Goal: Information Seeking & Learning: Understand process/instructions

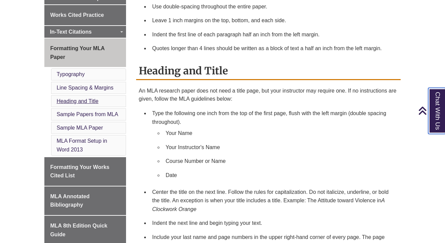
scroll to position [324, 0]
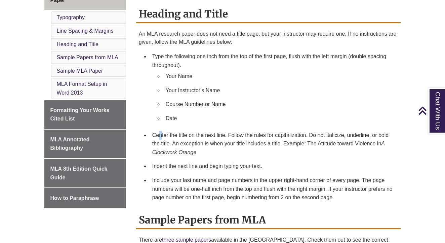
drag, startPoint x: 160, startPoint y: 121, endPoint x: 169, endPoint y: 121, distance: 8.7
click at [169, 128] on li "Center the title on the next line. Follow the rules for capitalization. Do not …" at bounding box center [274, 143] width 249 height 31
click at [169, 84] on li "Your Instructor's Name" at bounding box center [279, 90] width 232 height 14
click at [93, 28] on link "Line Spacing & Margins" at bounding box center [85, 31] width 57 height 6
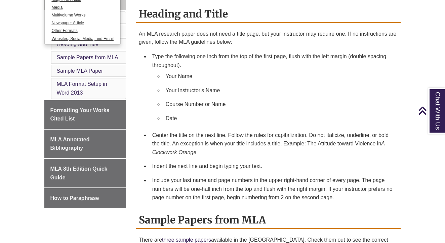
scroll to position [233, 0]
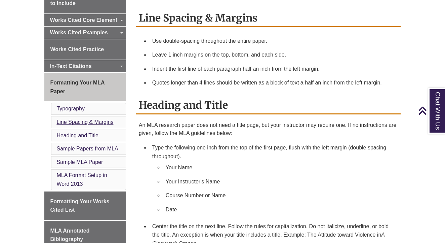
click at [82, 119] on link "Line Spacing & Margins" at bounding box center [85, 122] width 57 height 6
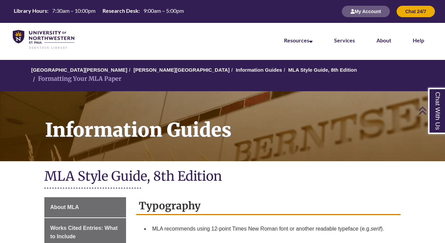
scroll to position [145, 0]
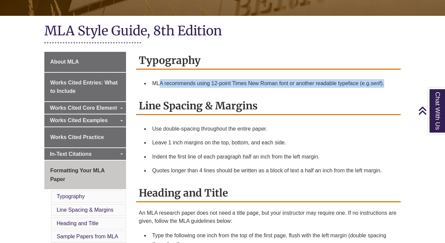
drag, startPoint x: 160, startPoint y: 73, endPoint x: 256, endPoint y: 87, distance: 97.2
click at [256, 87] on div "Typography MLA recommends using 12-point Times New Roman font or another readab…" at bounding box center [268, 74] width 265 height 45
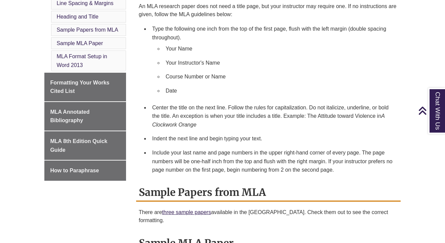
scroll to position [351, 0]
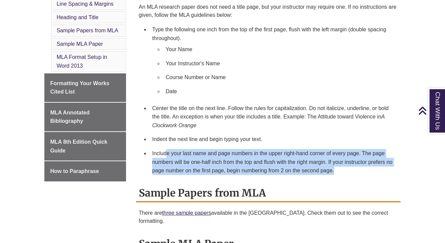
drag, startPoint x: 166, startPoint y: 141, endPoint x: 191, endPoint y: 166, distance: 35.4
click at [191, 166] on div "Heading and Title An MLA research paper does not need a title page, but your in…" at bounding box center [268, 81] width 265 height 206
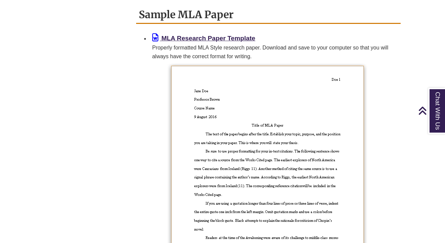
scroll to position [585, 0]
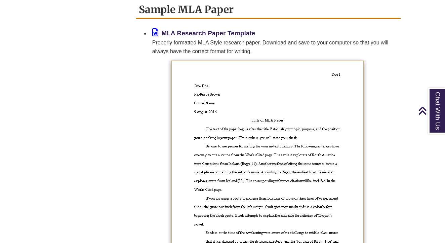
click at [191, 30] on b "MLA Research Paper Template" at bounding box center [208, 33] width 94 height 7
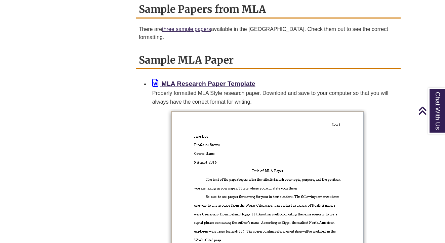
scroll to position [534, 0]
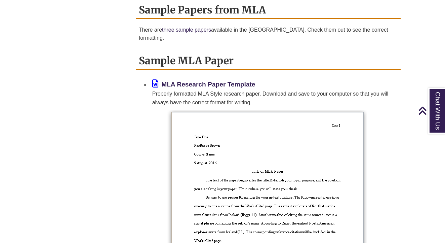
click at [211, 81] on b "MLA Research Paper Template" at bounding box center [208, 84] width 94 height 7
click at [370, 79] on div "MLA Research Paper Template Properly formatted MLA Style research paper. Downlo…" at bounding box center [273, 93] width 243 height 28
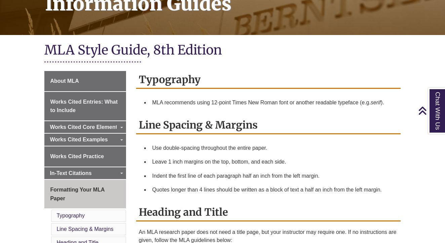
scroll to position [130, 0]
